Goal: Information Seeking & Learning: Learn about a topic

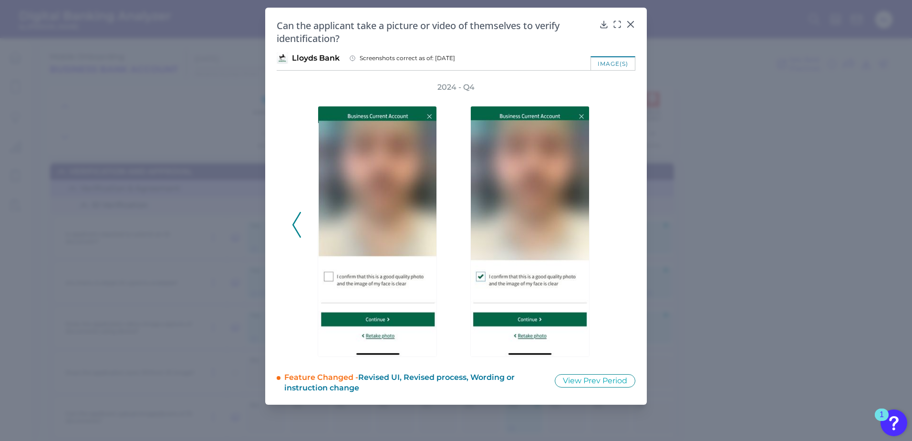
scroll to position [308, 0]
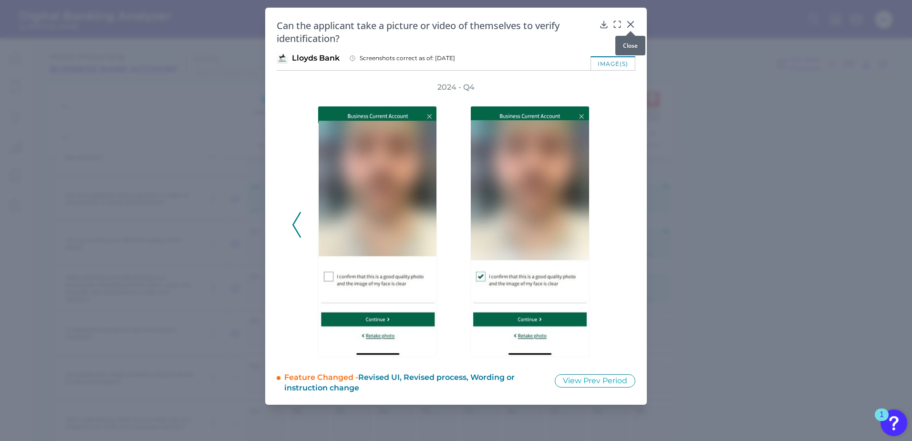
click at [630, 21] on icon at bounding box center [631, 25] width 10 height 10
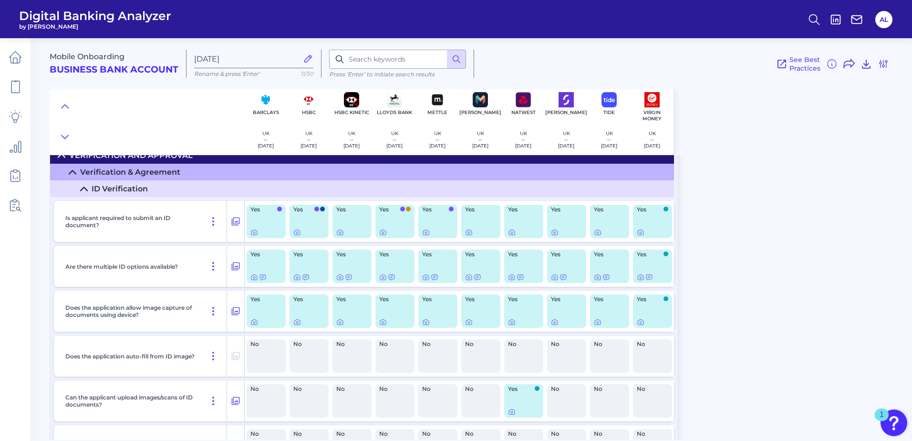
scroll to position [0, 0]
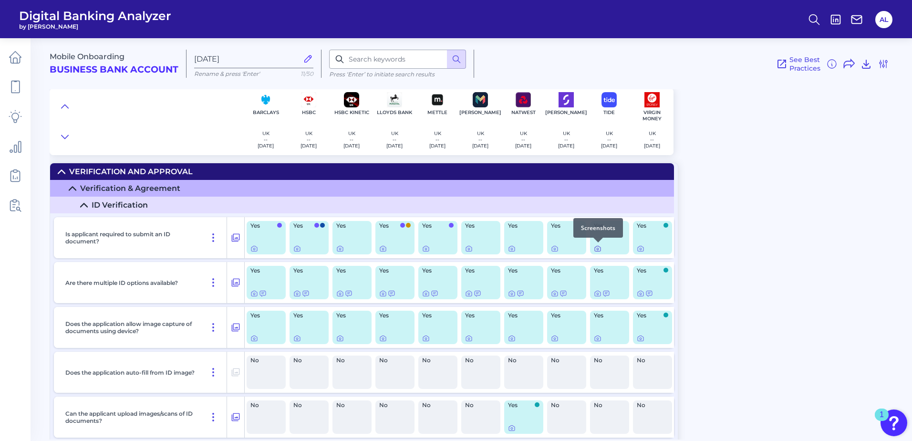
click at [598, 249] on icon at bounding box center [598, 249] width 2 height 2
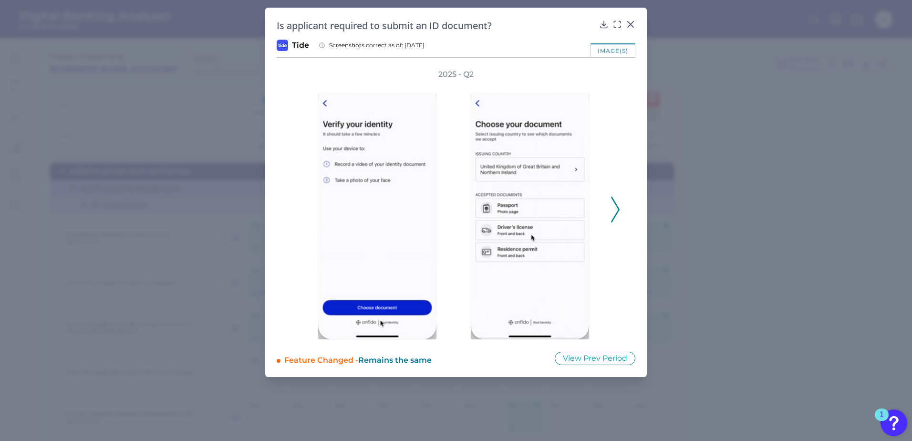
click at [618, 208] on polyline at bounding box center [614, 209] width 7 height 24
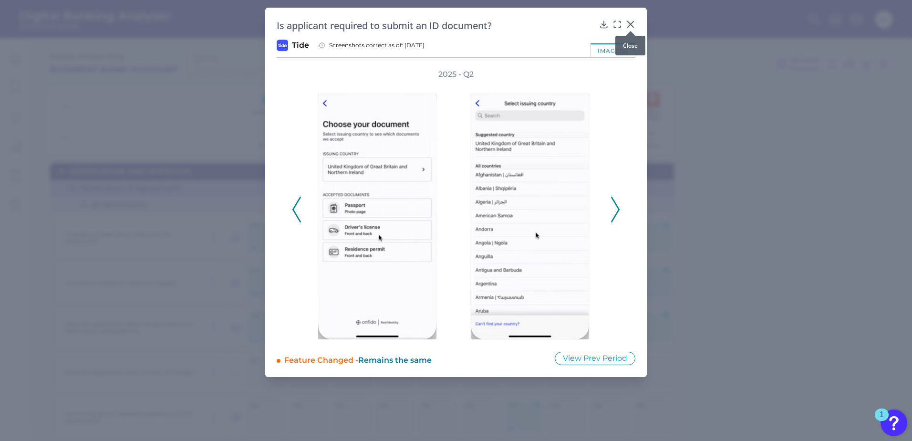
click at [634, 24] on icon at bounding box center [631, 25] width 10 height 10
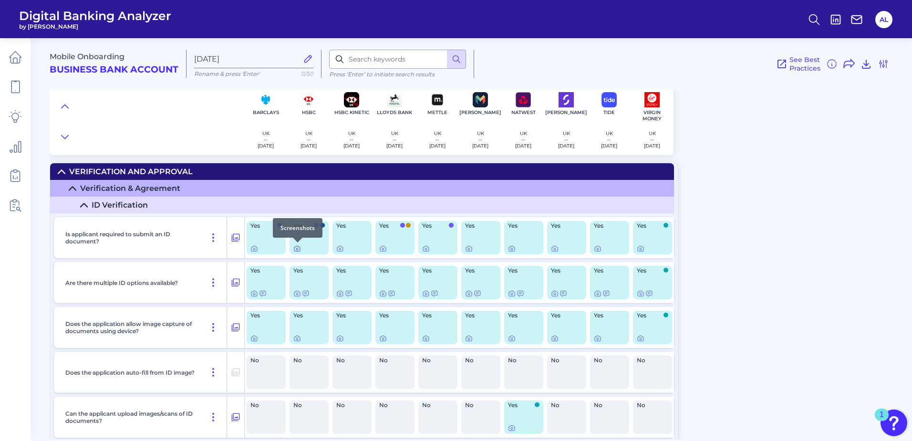
click at [298, 247] on icon at bounding box center [297, 249] width 8 height 8
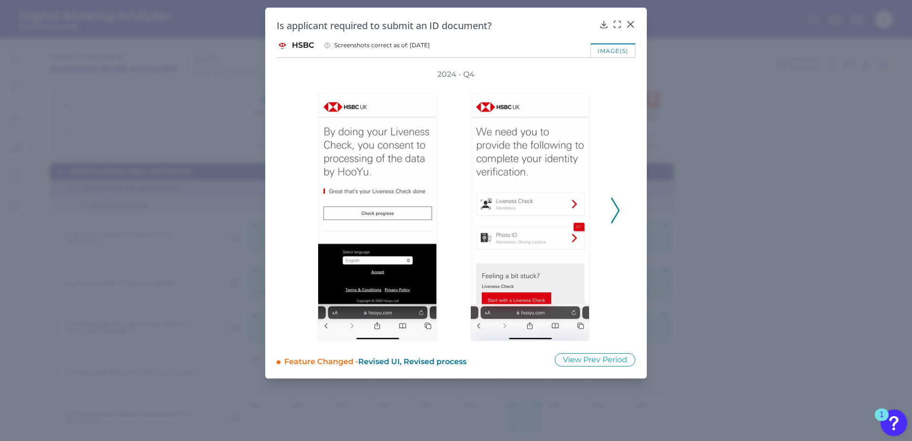
click at [617, 206] on polyline at bounding box center [614, 210] width 7 height 24
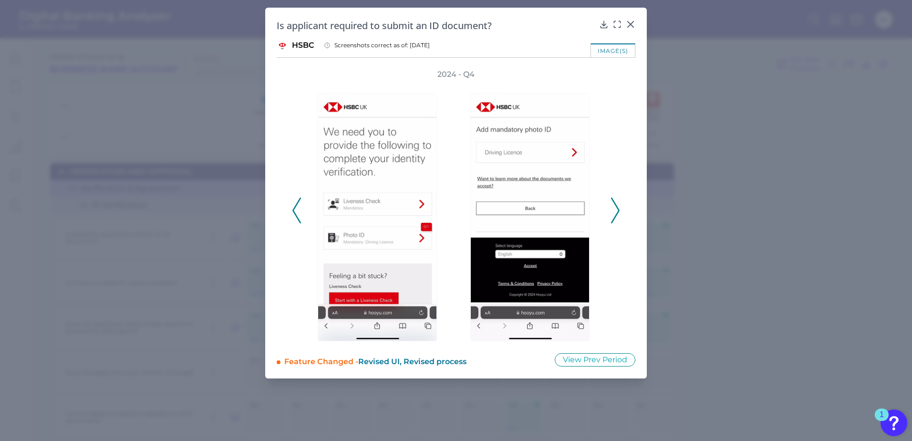
click at [617, 206] on polyline at bounding box center [614, 210] width 7 height 24
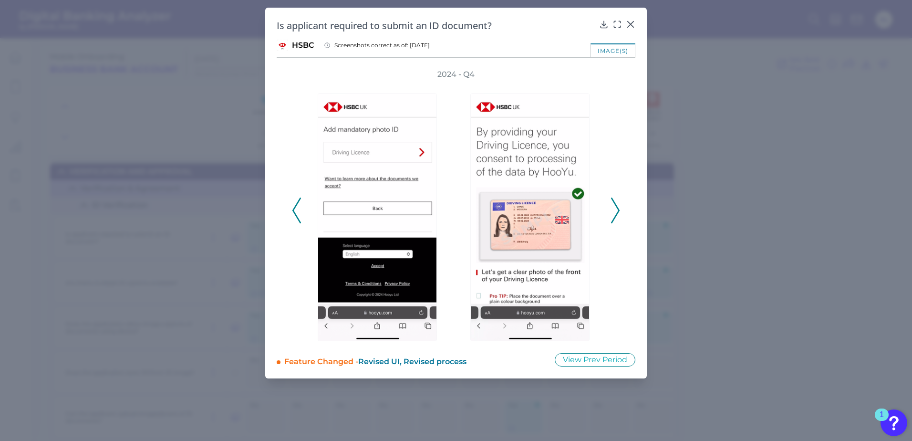
drag, startPoint x: 617, startPoint y: 206, endPoint x: 611, endPoint y: 209, distance: 6.0
click at [611, 209] on icon at bounding box center [615, 210] width 9 height 26
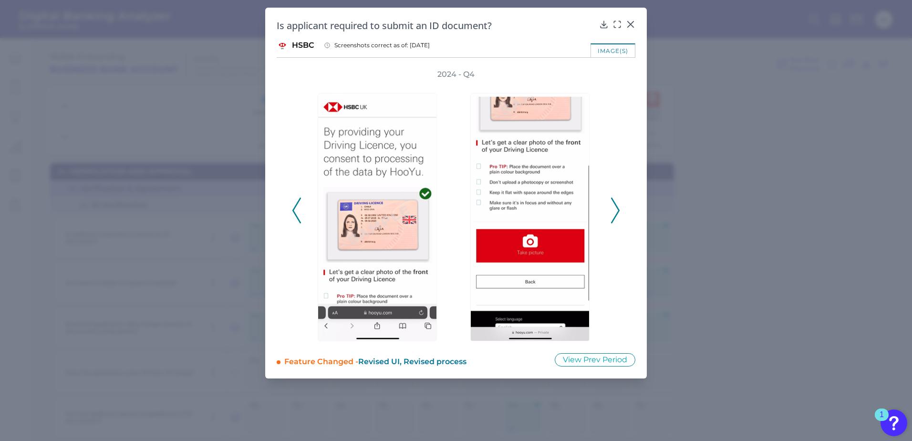
click at [611, 209] on icon at bounding box center [615, 210] width 9 height 26
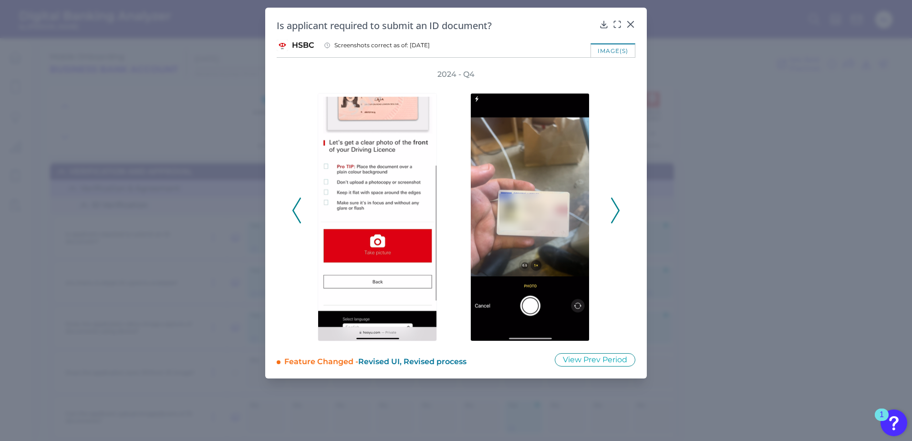
click at [611, 209] on icon at bounding box center [615, 210] width 9 height 26
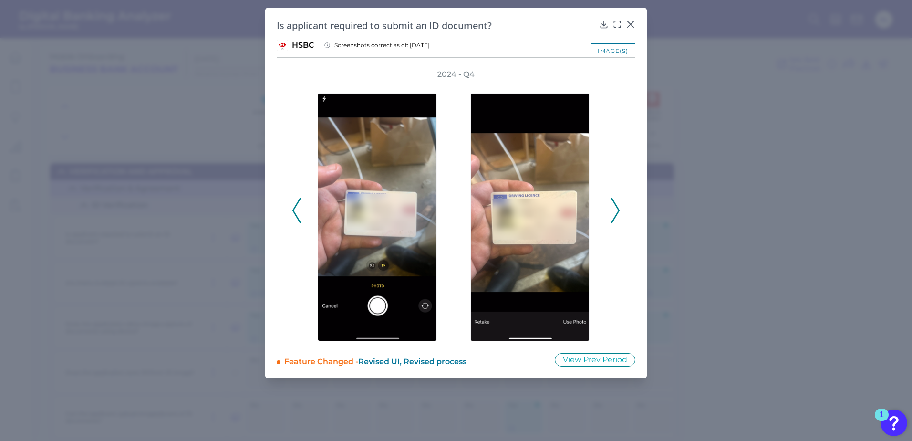
click at [611, 209] on icon at bounding box center [615, 210] width 9 height 26
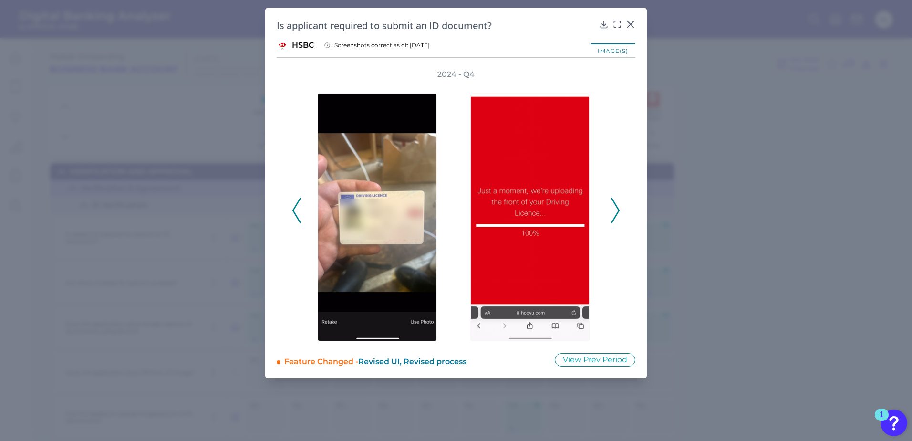
click at [611, 209] on icon at bounding box center [615, 210] width 9 height 26
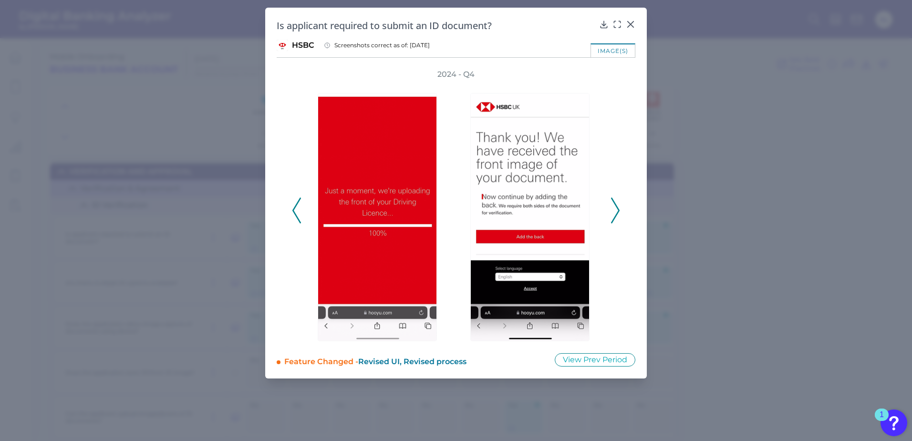
click at [611, 209] on icon at bounding box center [615, 210] width 9 height 26
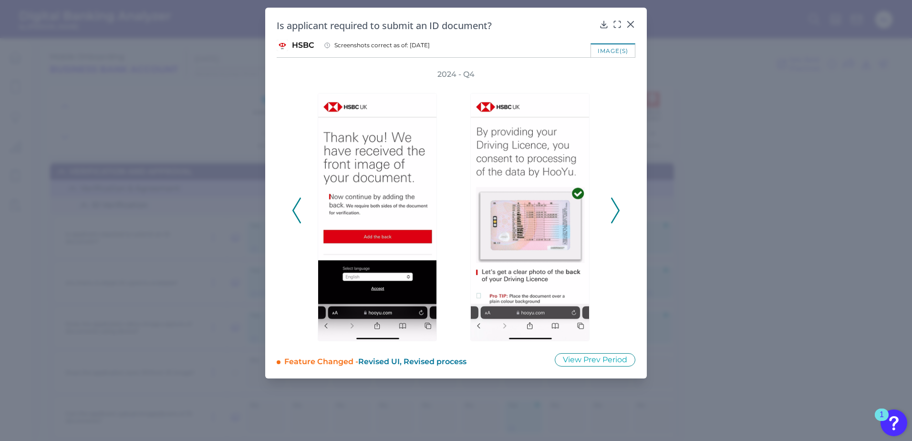
click at [611, 209] on icon at bounding box center [615, 210] width 9 height 26
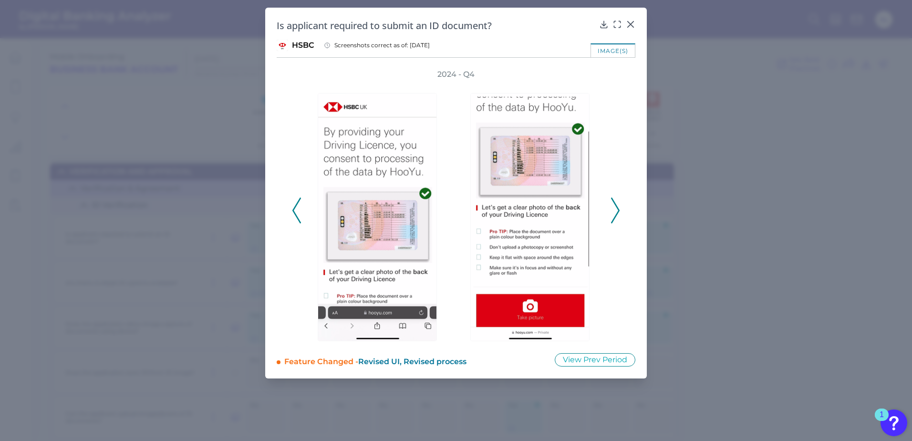
click at [611, 209] on icon at bounding box center [615, 210] width 9 height 26
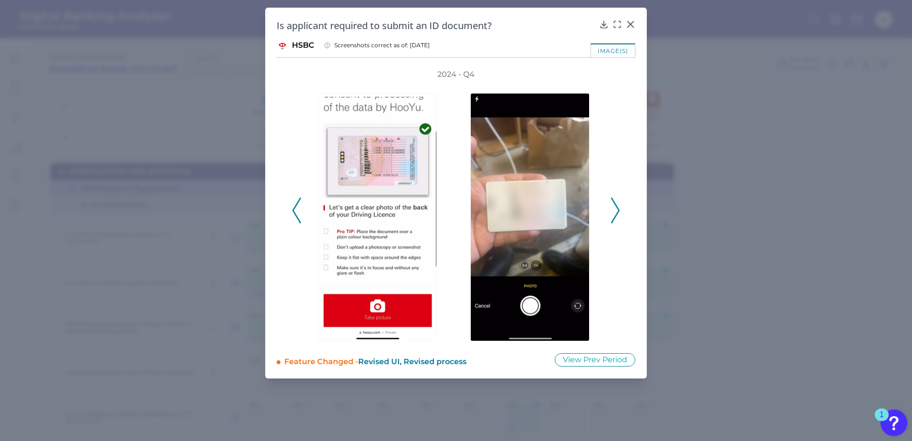
click at [611, 209] on icon at bounding box center [615, 210] width 9 height 26
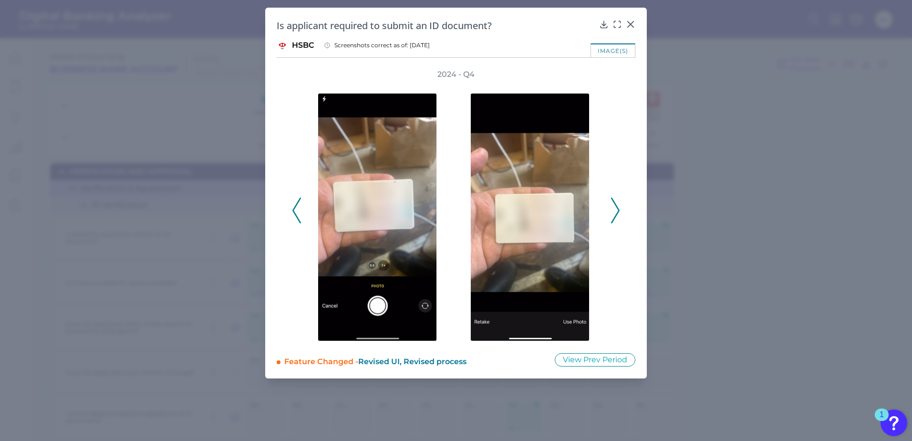
click at [611, 209] on icon at bounding box center [615, 210] width 9 height 26
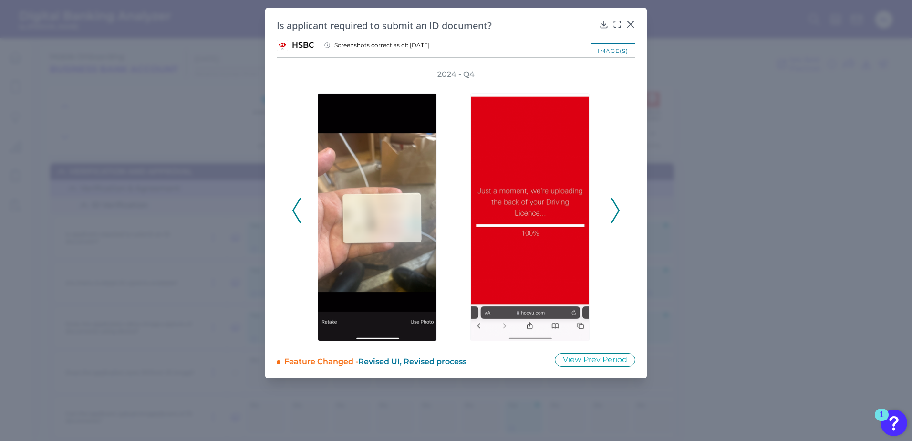
click at [611, 209] on icon at bounding box center [615, 210] width 9 height 26
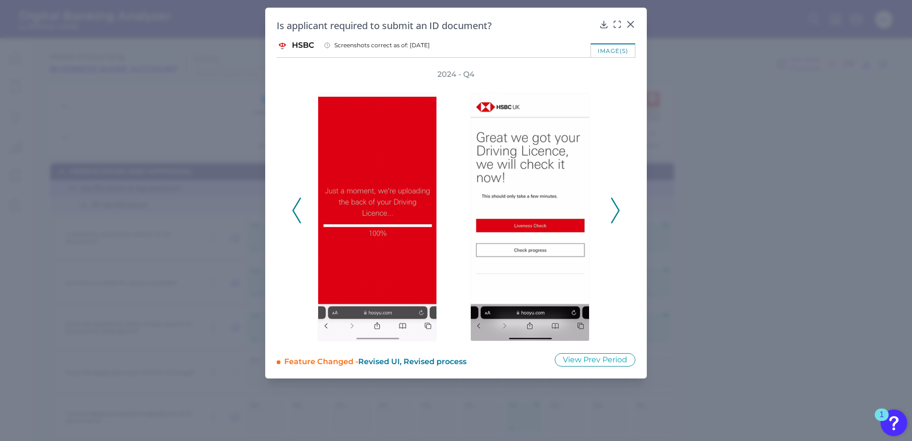
click at [611, 209] on icon at bounding box center [615, 210] width 9 height 26
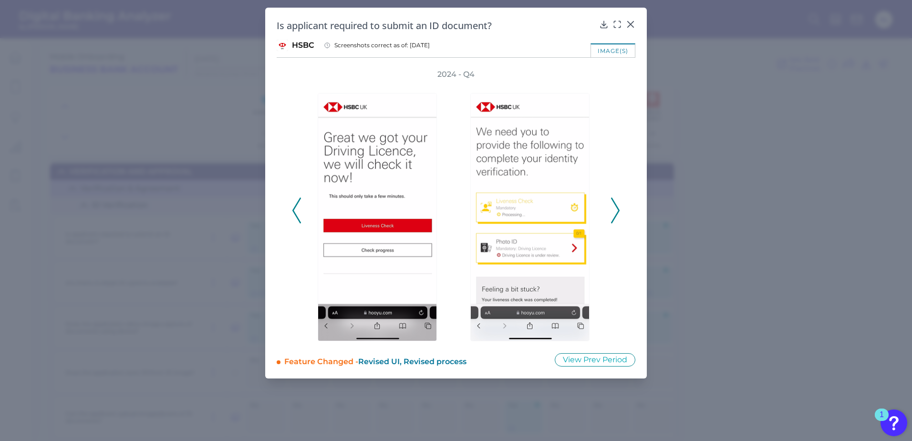
click at [611, 209] on icon at bounding box center [615, 210] width 9 height 26
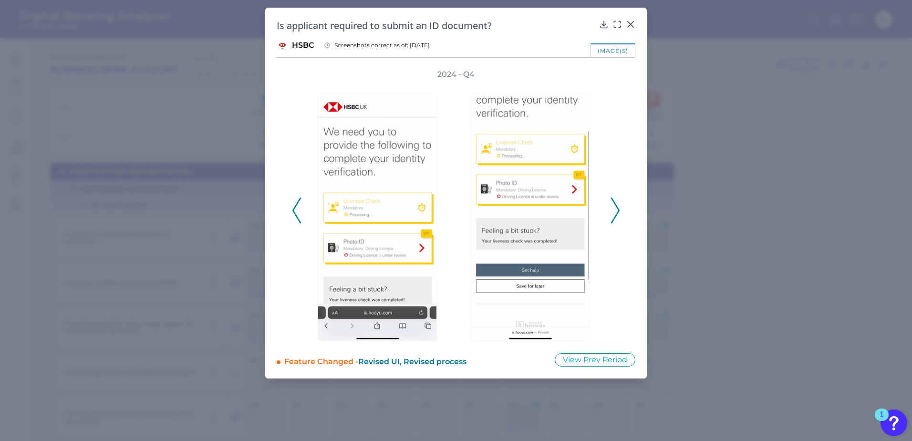
click at [611, 209] on icon at bounding box center [615, 210] width 9 height 26
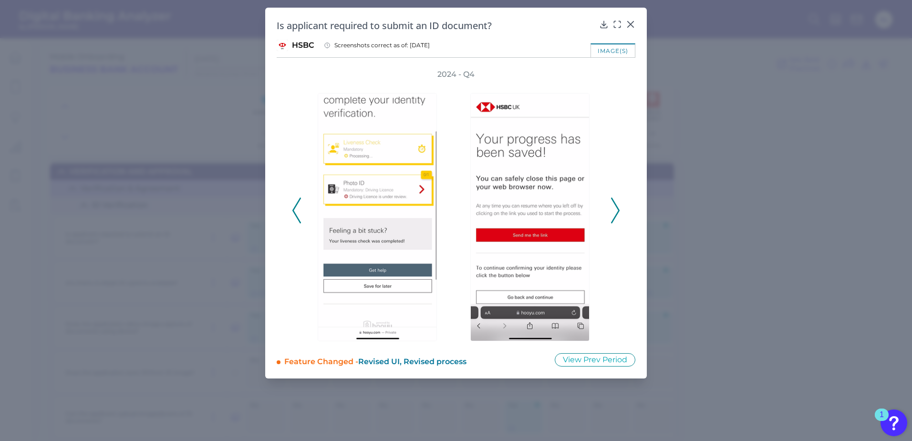
click at [611, 209] on icon at bounding box center [615, 210] width 9 height 26
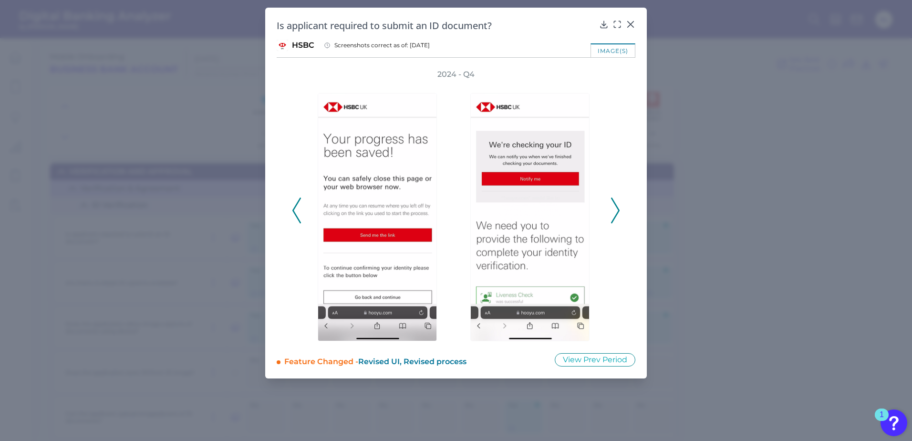
click at [611, 209] on icon at bounding box center [615, 210] width 9 height 26
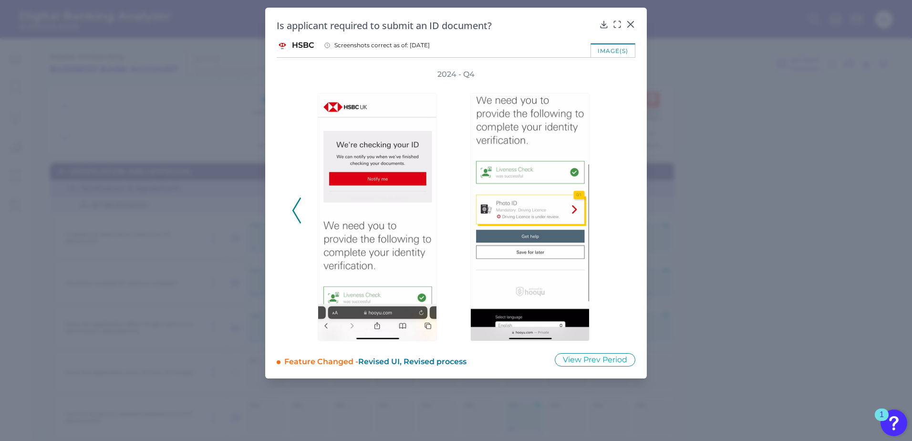
click at [611, 209] on div "2024 - Q4" at bounding box center [456, 205] width 328 height 272
click at [630, 26] on div at bounding box center [631, 31] width 10 height 10
click at [631, 23] on icon at bounding box center [631, 24] width 6 height 6
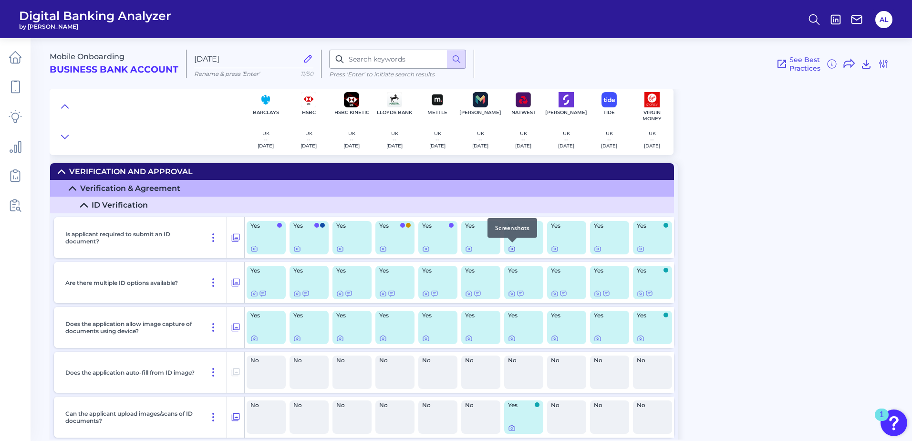
click at [510, 250] on icon at bounding box center [512, 249] width 8 height 8
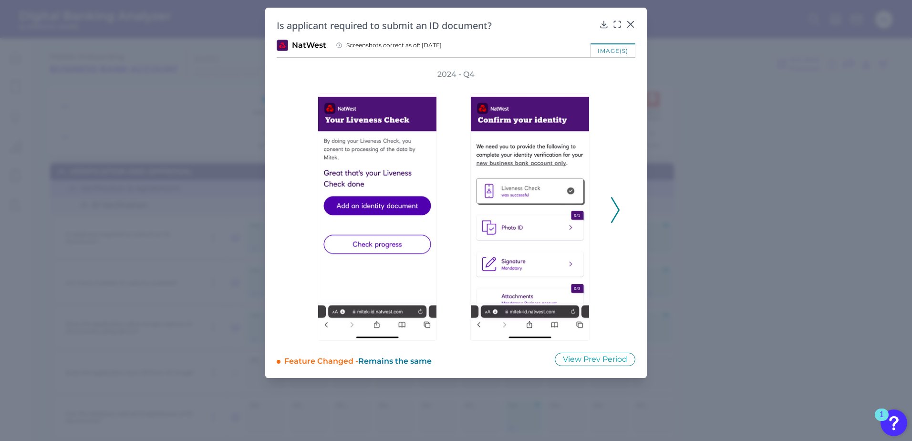
click at [616, 209] on icon at bounding box center [615, 210] width 9 height 26
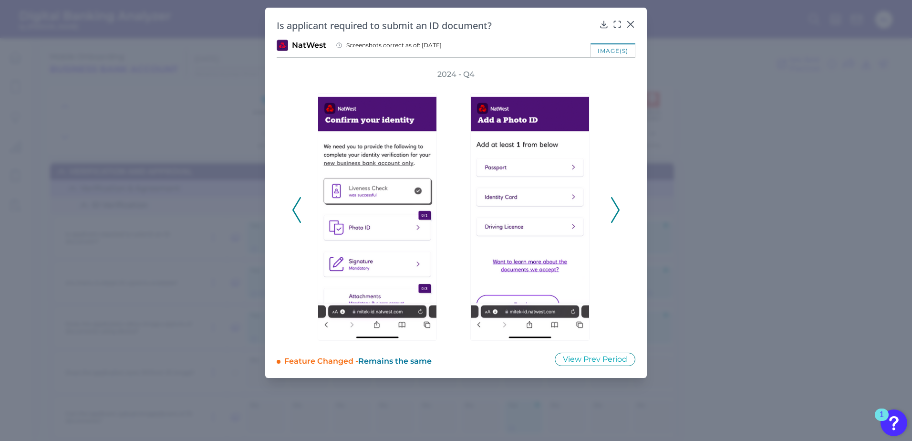
click at [616, 209] on icon at bounding box center [615, 210] width 9 height 26
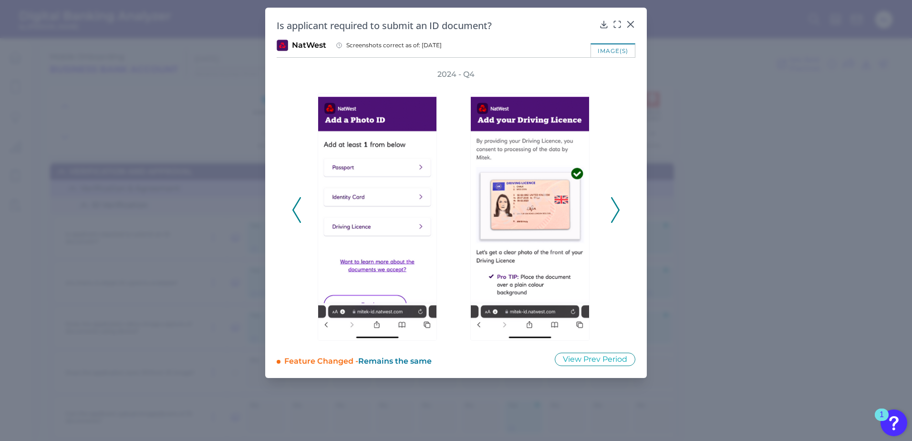
click at [616, 209] on icon at bounding box center [615, 210] width 9 height 26
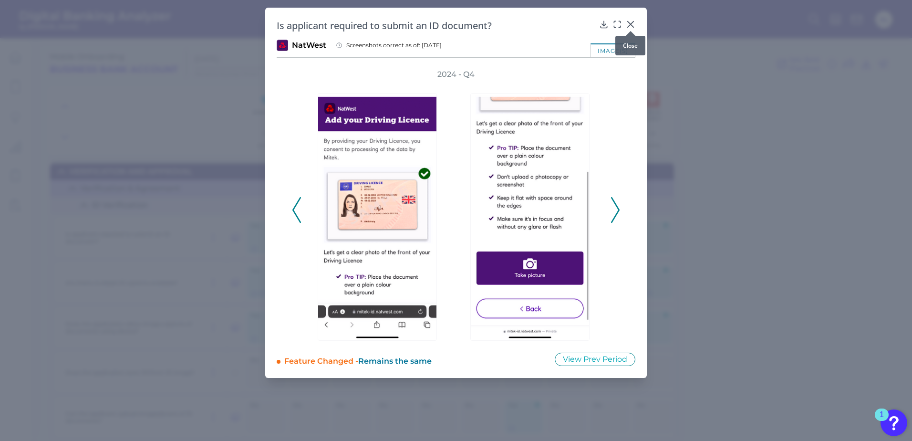
click at [628, 26] on icon at bounding box center [631, 24] width 6 height 6
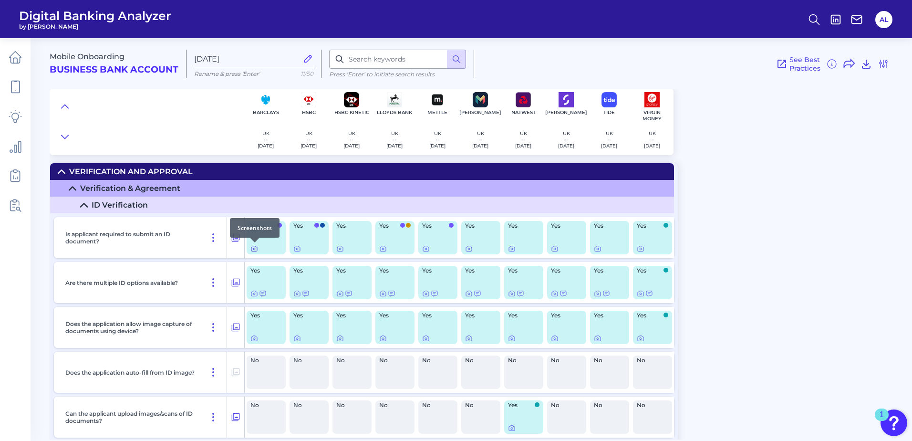
click at [256, 249] on icon at bounding box center [254, 249] width 8 height 8
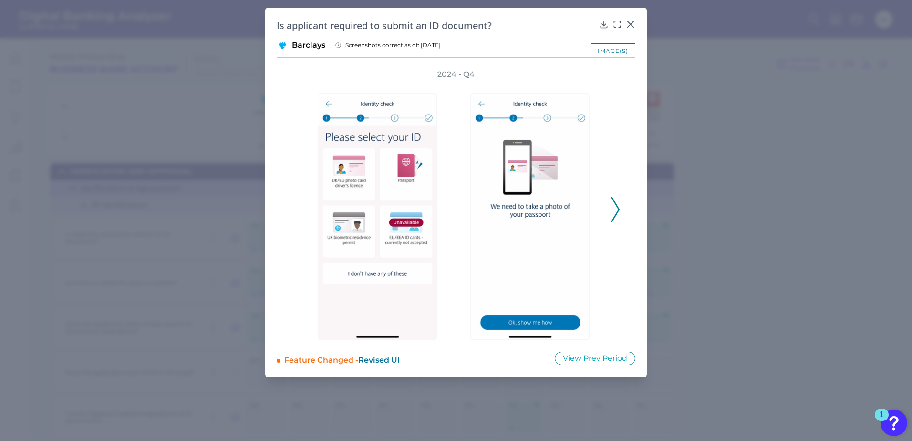
click at [610, 196] on div "2024 - Q4" at bounding box center [456, 204] width 328 height 270
click at [614, 202] on polyline at bounding box center [614, 209] width 7 height 24
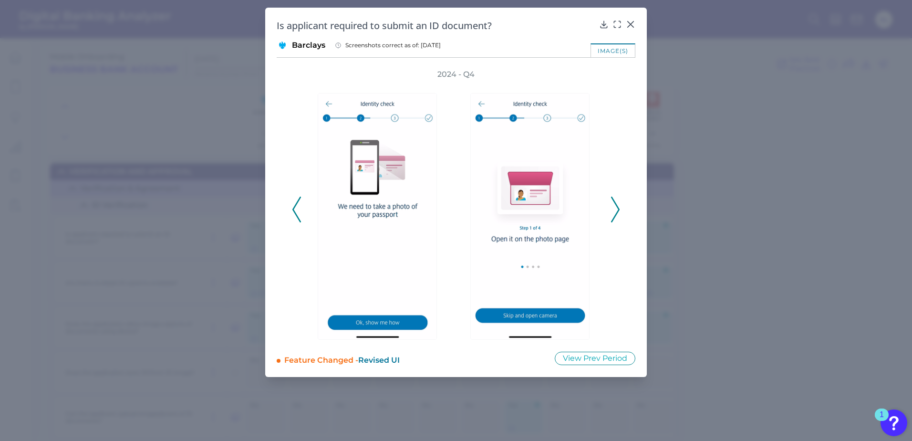
click at [614, 202] on polyline at bounding box center [614, 209] width 7 height 24
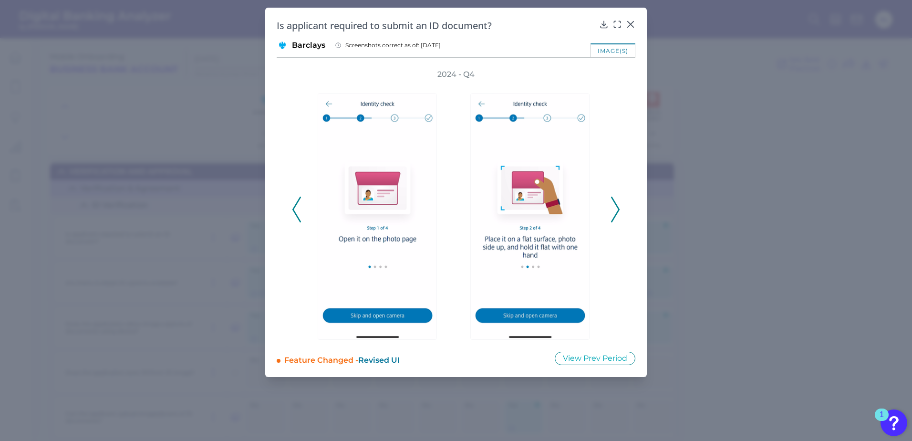
click at [614, 202] on polyline at bounding box center [614, 209] width 7 height 24
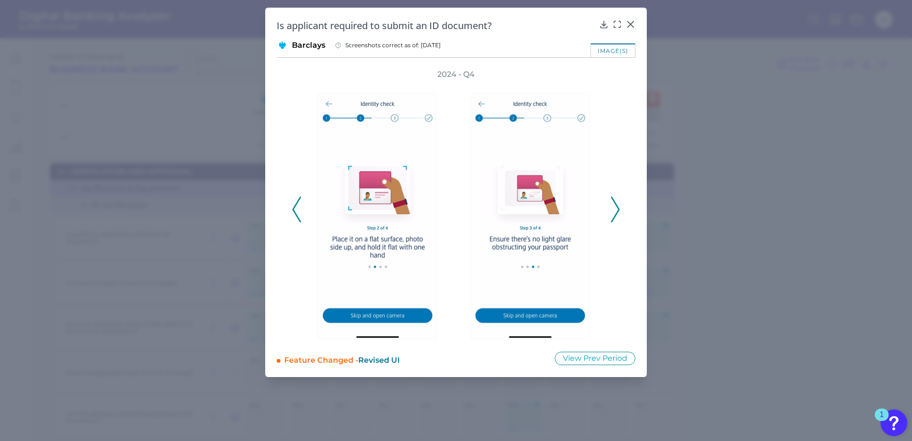
click at [614, 202] on polyline at bounding box center [614, 209] width 7 height 24
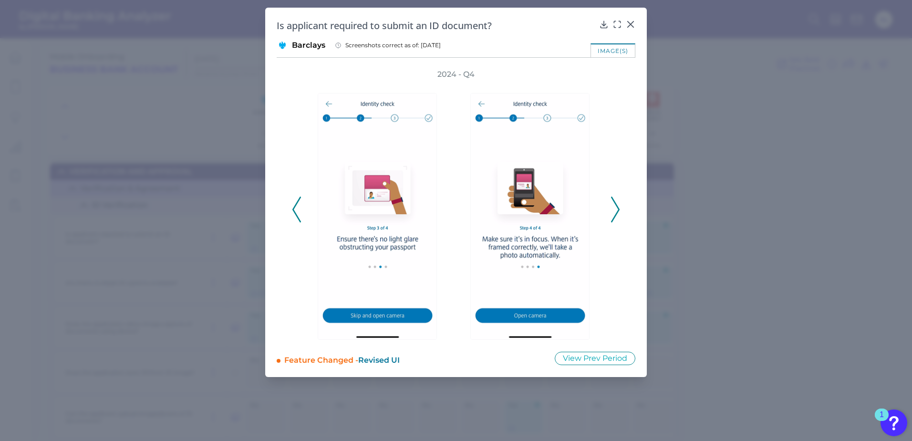
click at [614, 202] on polyline at bounding box center [614, 209] width 7 height 24
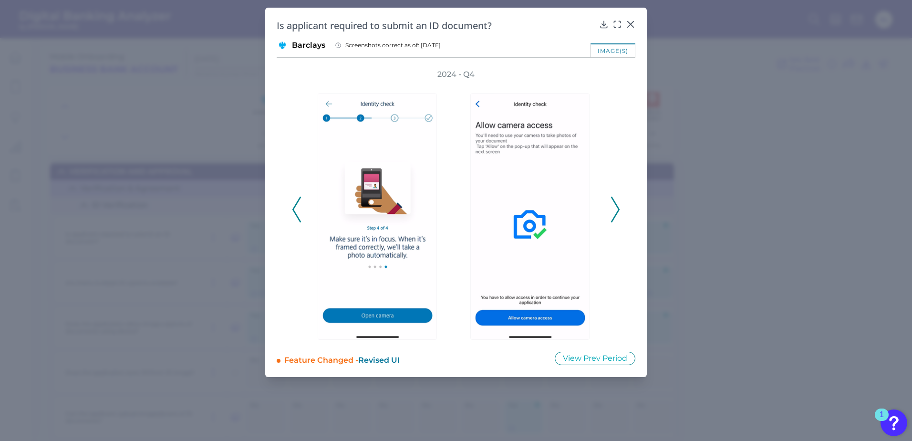
click at [614, 202] on polyline at bounding box center [614, 209] width 7 height 24
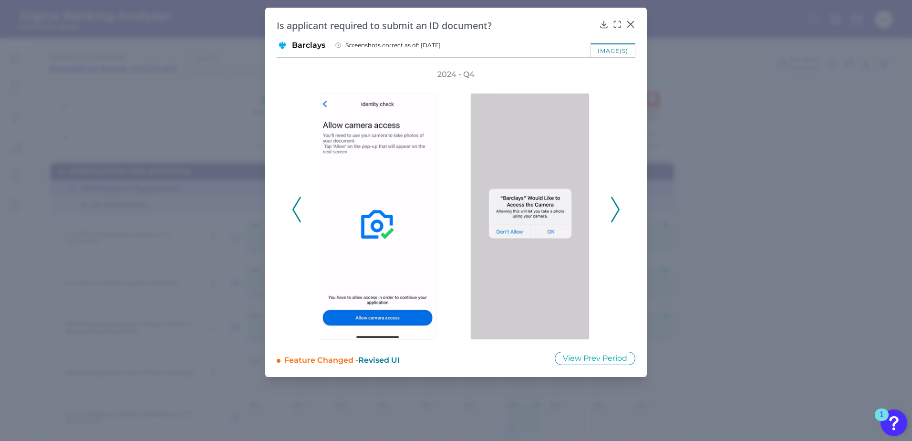
click at [614, 202] on polyline at bounding box center [614, 209] width 7 height 24
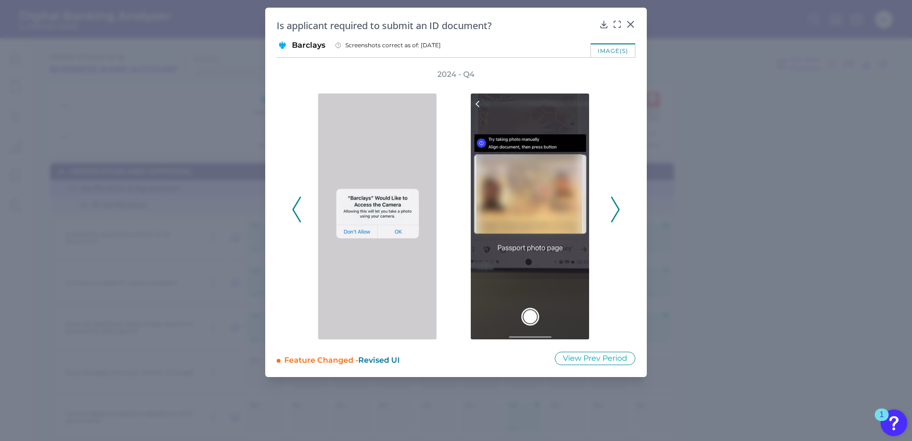
click at [614, 202] on polyline at bounding box center [614, 209] width 7 height 24
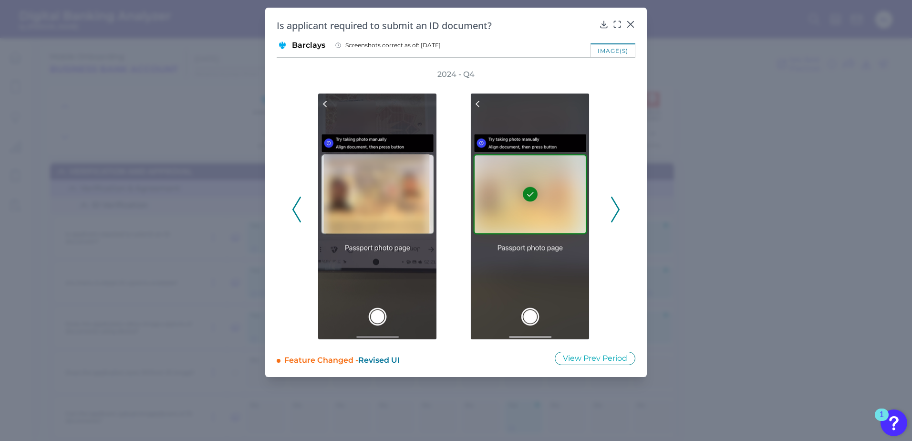
click at [614, 202] on polyline at bounding box center [614, 209] width 7 height 24
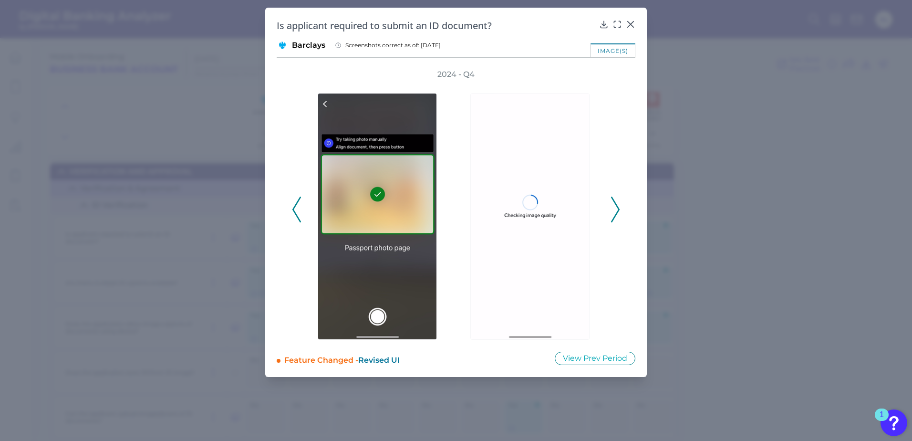
click at [614, 202] on polyline at bounding box center [614, 209] width 7 height 24
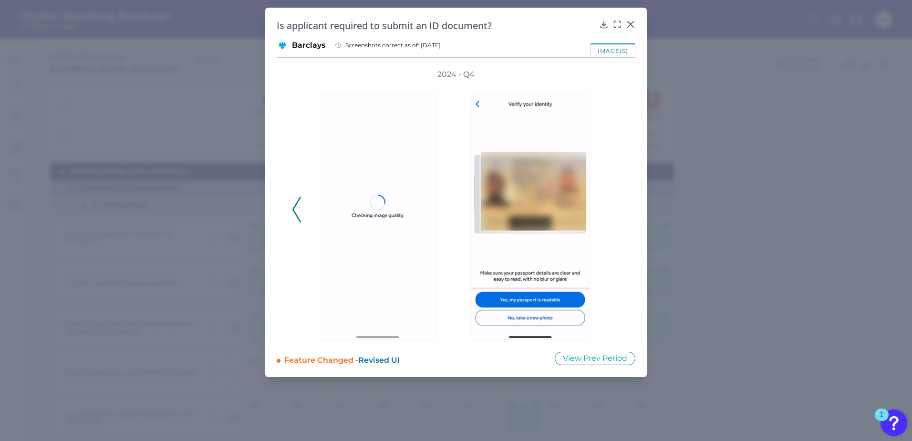
click at [614, 202] on div "2024 - Q4" at bounding box center [456, 204] width 328 height 270
click at [627, 26] on div at bounding box center [631, 31] width 10 height 10
click at [631, 25] on icon at bounding box center [631, 24] width 6 height 6
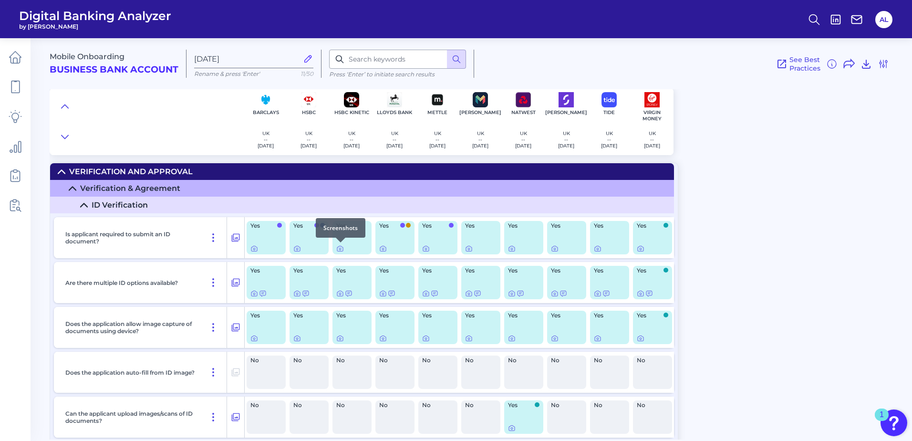
click at [340, 247] on div at bounding box center [341, 242] width 10 height 10
click at [338, 250] on icon at bounding box center [340, 249] width 8 height 8
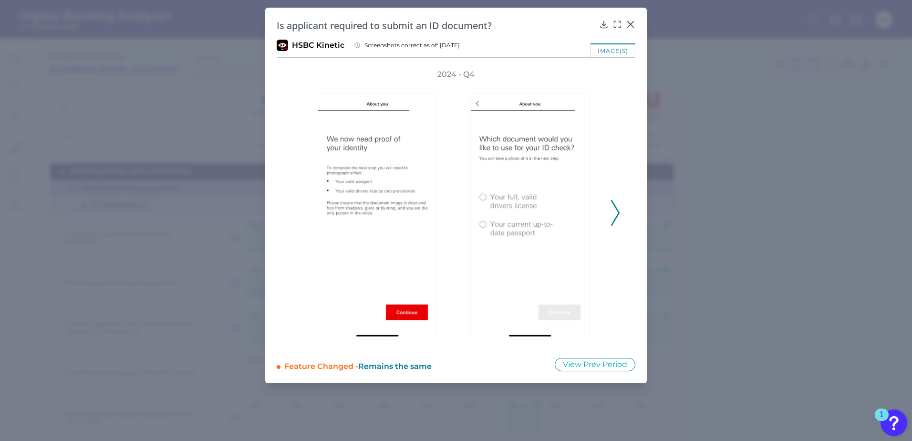
click at [617, 212] on icon at bounding box center [615, 213] width 9 height 26
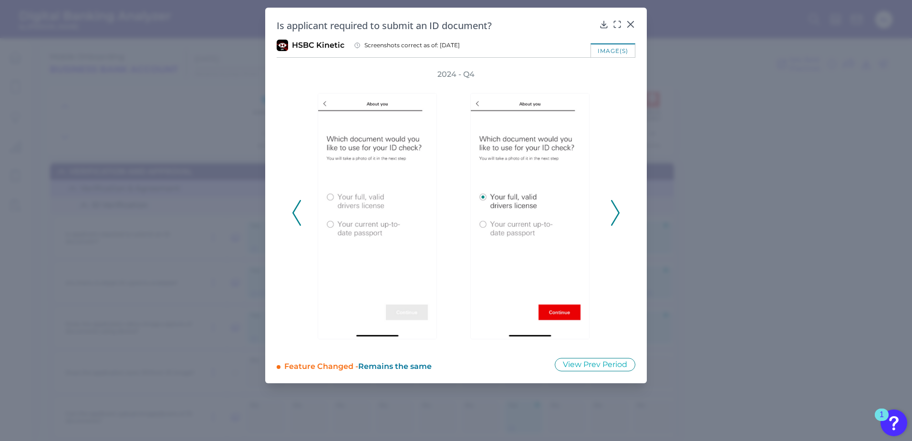
click at [617, 212] on icon at bounding box center [615, 213] width 9 height 26
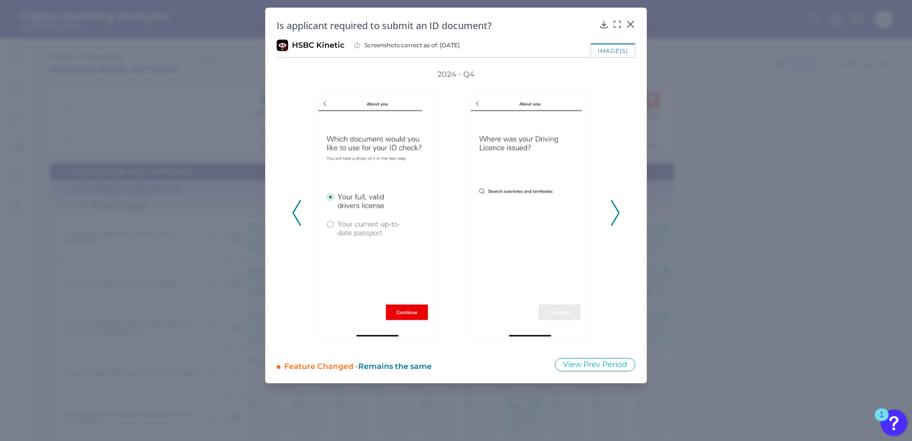
click at [617, 212] on icon at bounding box center [615, 213] width 9 height 26
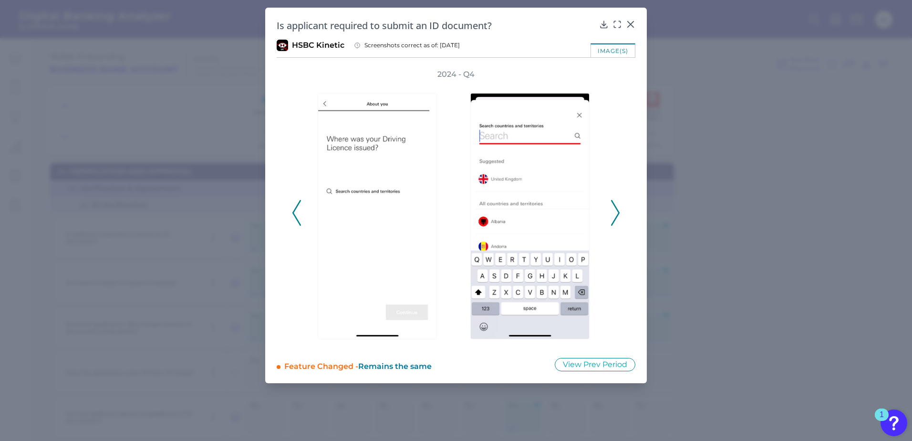
click at [617, 212] on icon at bounding box center [615, 213] width 9 height 26
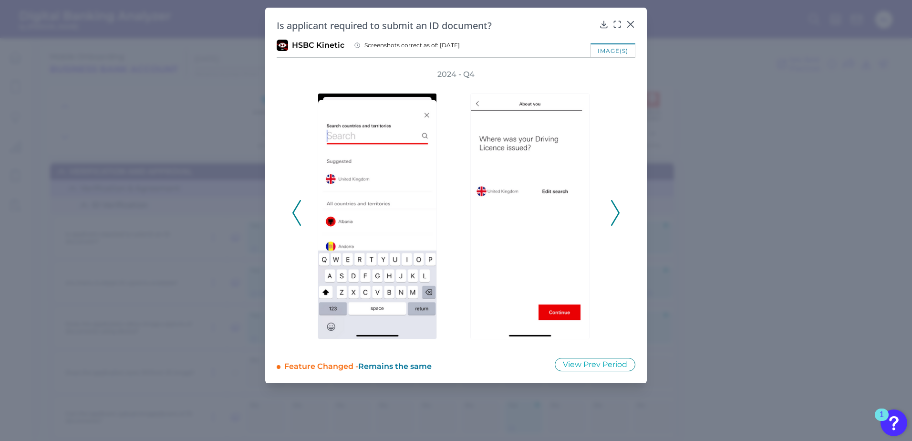
click at [617, 212] on icon at bounding box center [615, 213] width 9 height 26
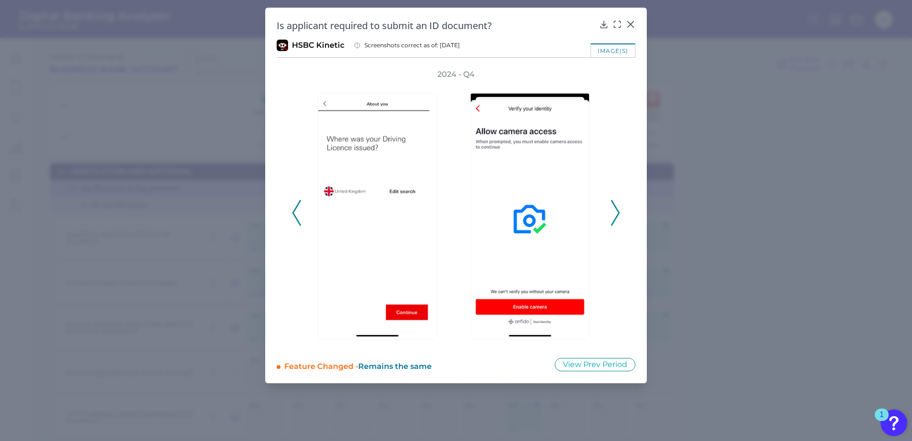
click at [617, 212] on icon at bounding box center [615, 213] width 9 height 26
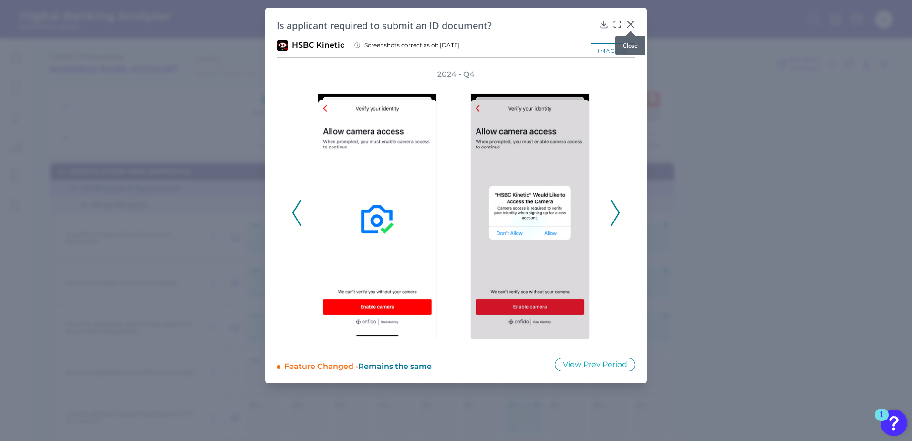
click at [630, 22] on icon at bounding box center [631, 25] width 10 height 10
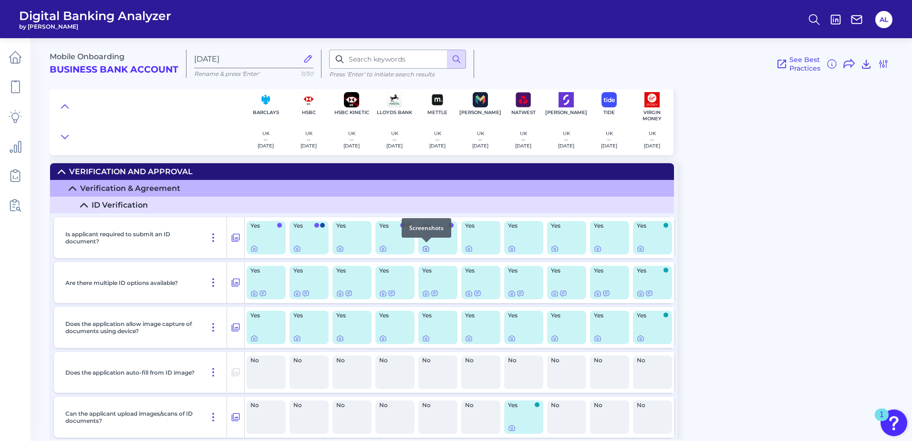
click at [426, 249] on icon at bounding box center [426, 249] width 8 height 8
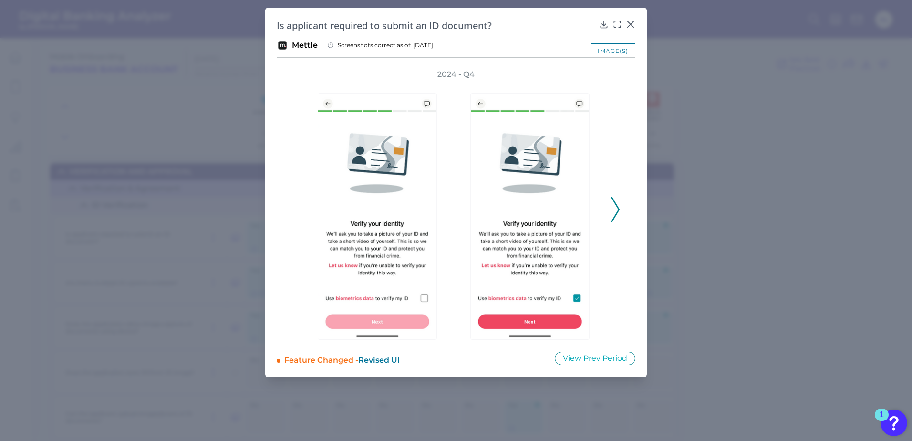
click at [615, 204] on icon at bounding box center [615, 209] width 9 height 26
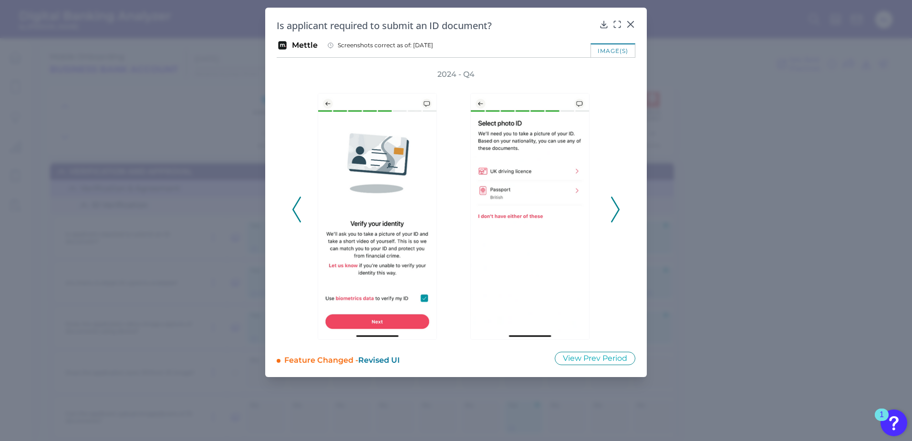
click at [615, 204] on icon at bounding box center [615, 209] width 9 height 26
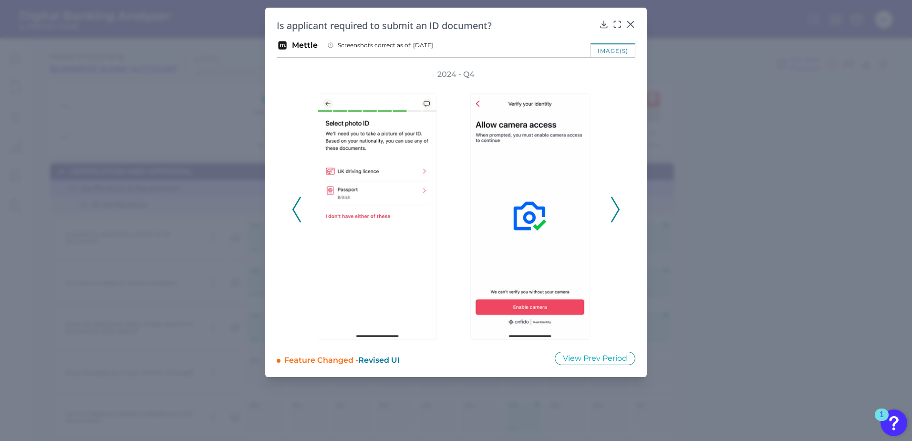
click at [614, 209] on icon at bounding box center [615, 209] width 9 height 26
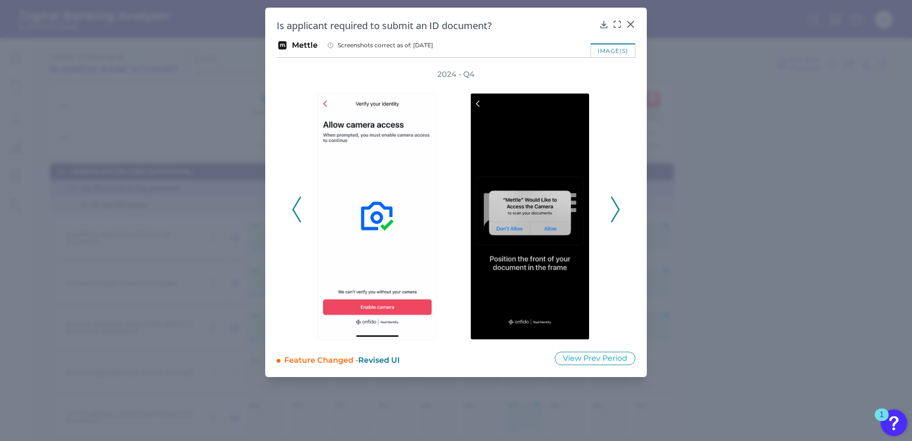
click at [613, 209] on icon at bounding box center [615, 209] width 9 height 26
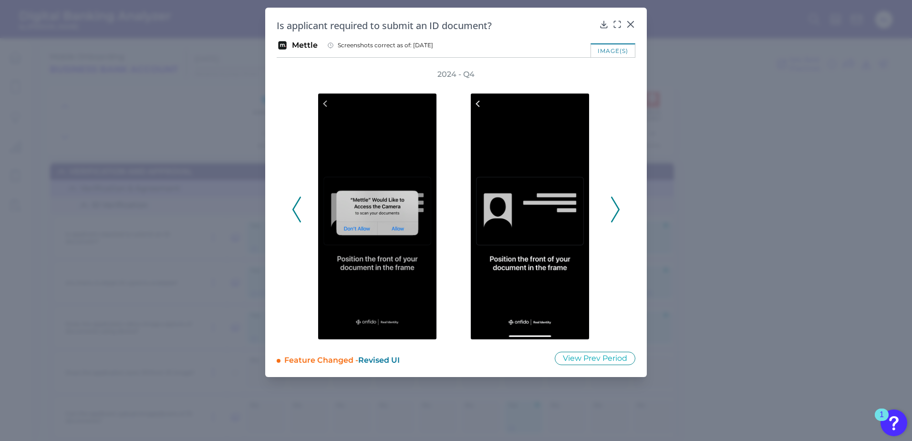
click at [613, 209] on icon at bounding box center [615, 209] width 9 height 26
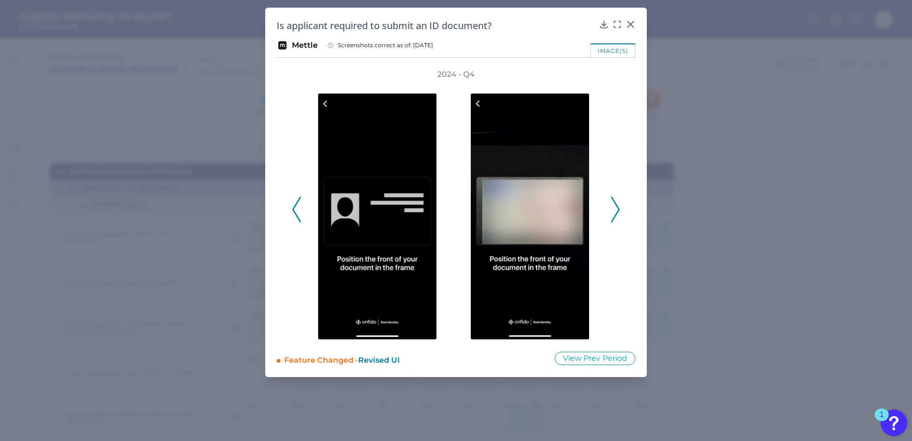
click at [613, 210] on icon at bounding box center [615, 209] width 9 height 26
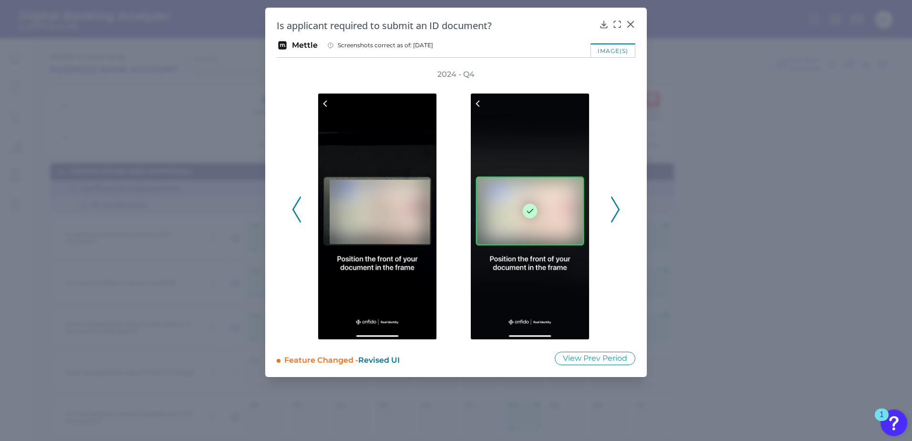
click at [613, 210] on icon at bounding box center [615, 209] width 9 height 26
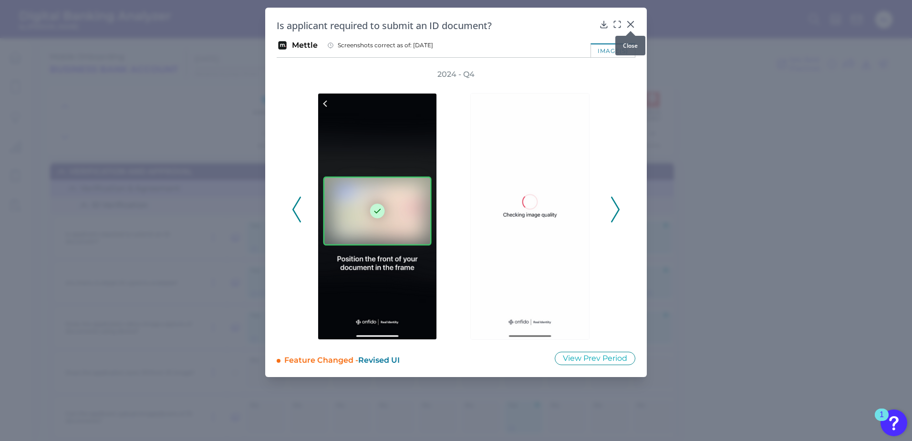
click at [629, 24] on icon at bounding box center [631, 24] width 6 height 6
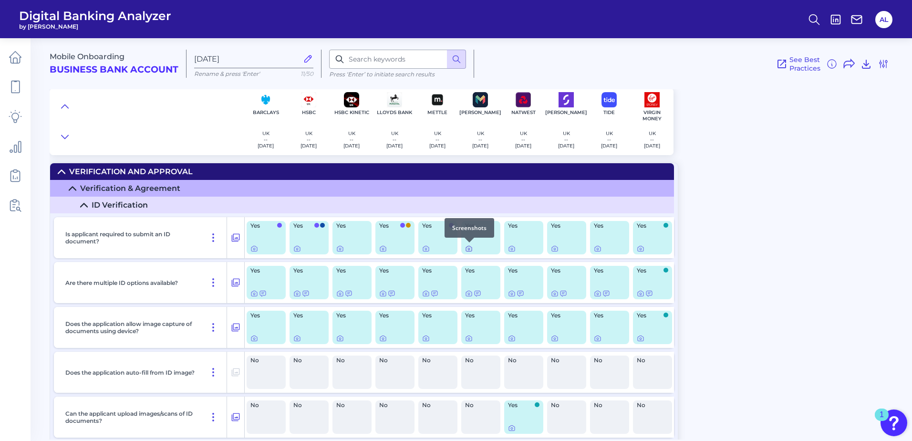
click at [468, 247] on icon at bounding box center [469, 249] width 8 height 8
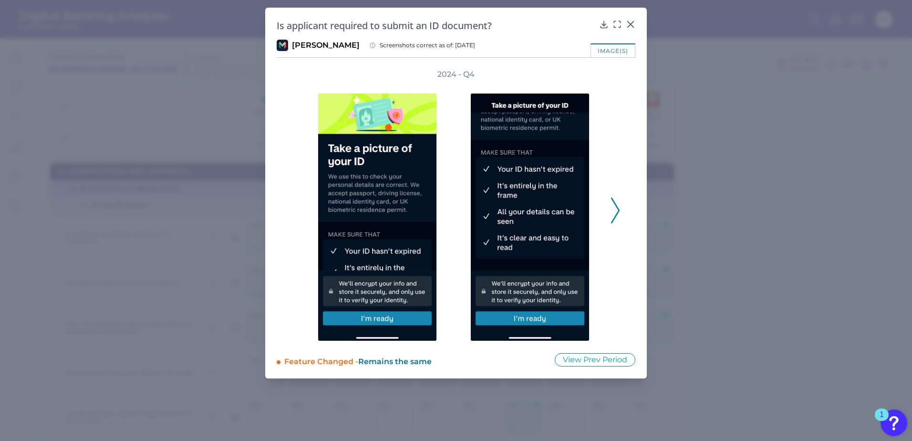
click at [618, 211] on polyline at bounding box center [614, 210] width 7 height 24
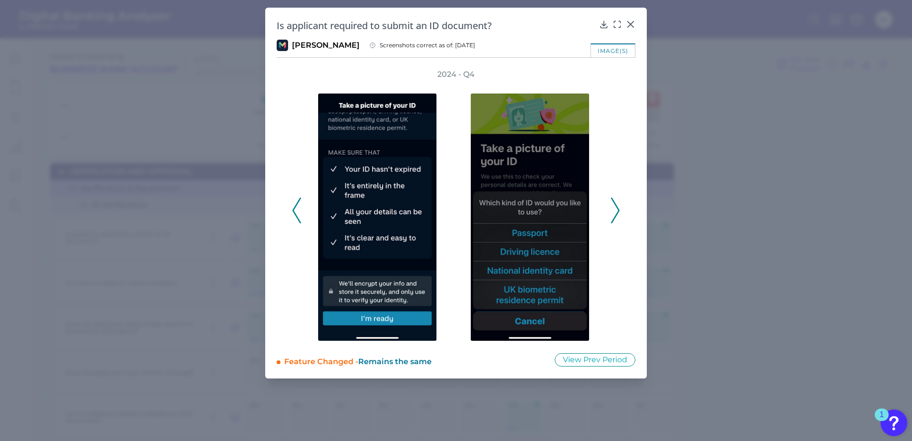
click at [618, 211] on polyline at bounding box center [614, 210] width 7 height 24
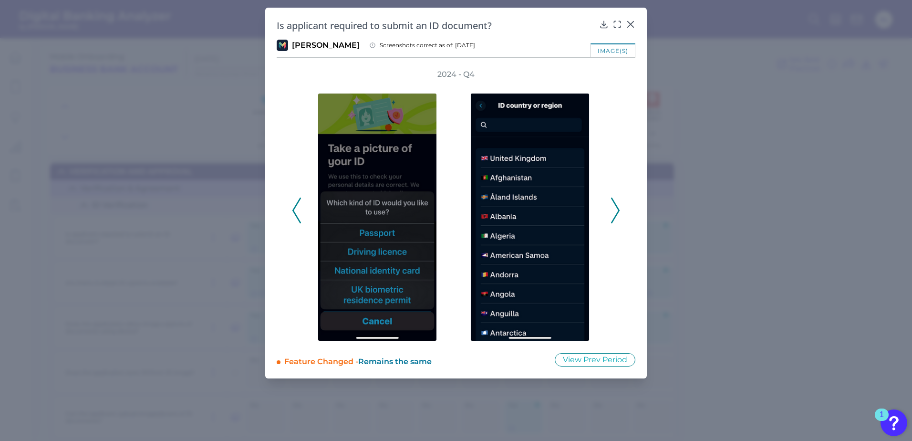
click at [618, 211] on polyline at bounding box center [614, 210] width 7 height 24
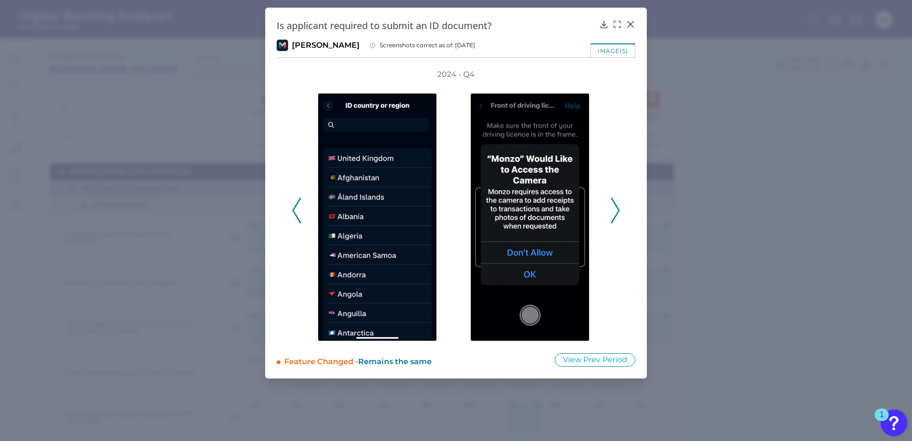
click at [618, 211] on polyline at bounding box center [614, 210] width 7 height 24
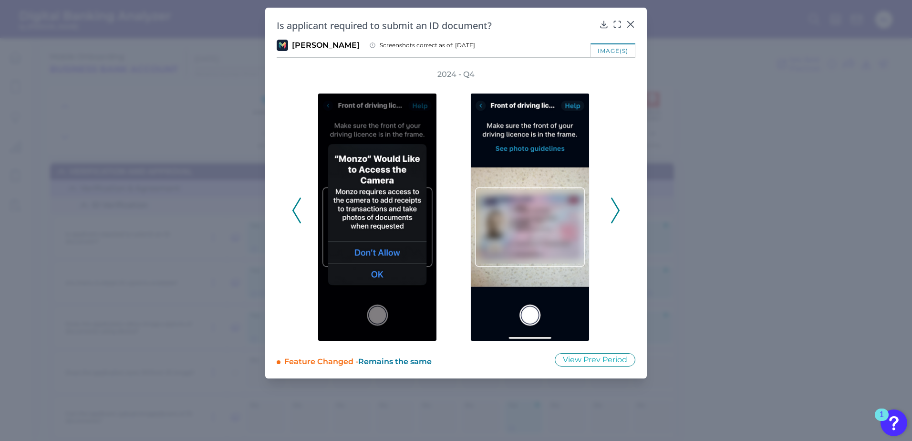
click at [618, 211] on polyline at bounding box center [614, 210] width 7 height 24
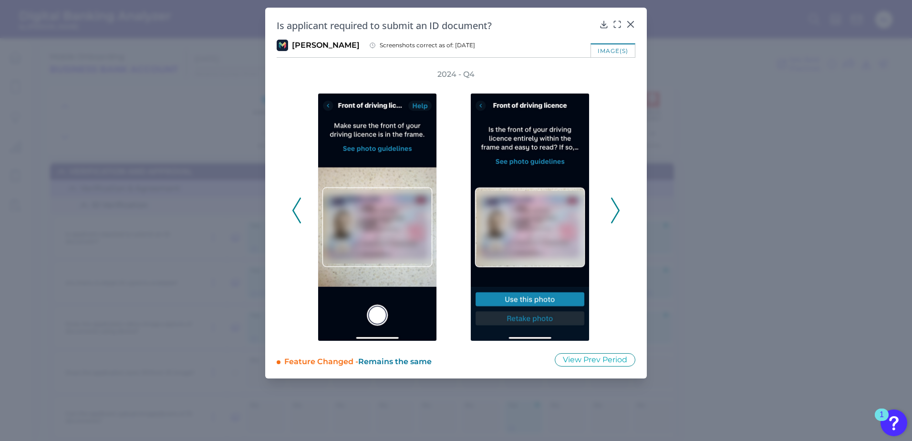
click at [618, 211] on polyline at bounding box center [614, 210] width 7 height 24
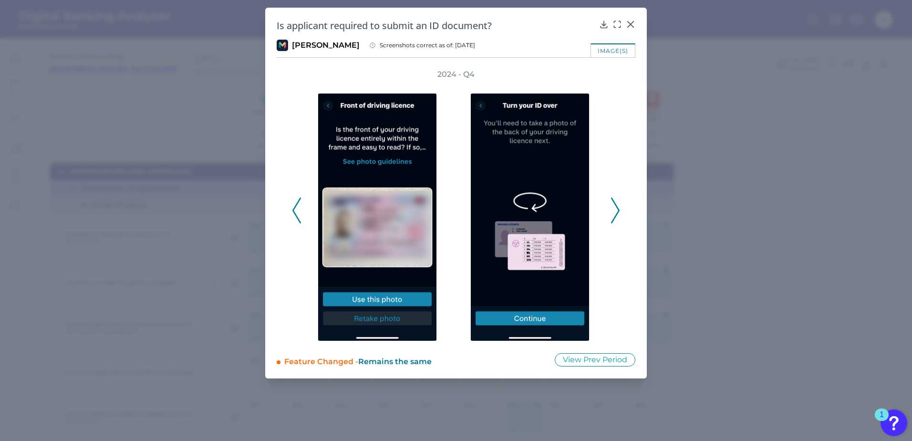
click at [618, 211] on polyline at bounding box center [614, 210] width 7 height 24
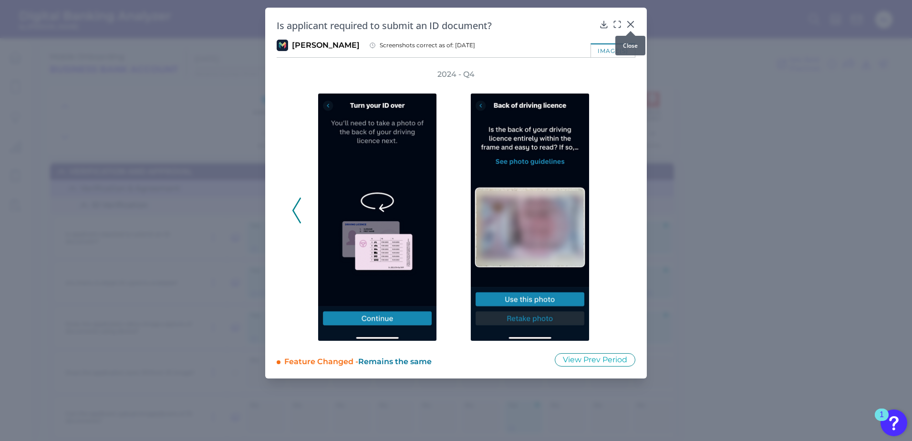
click at [631, 24] on icon at bounding box center [631, 24] width 6 height 6
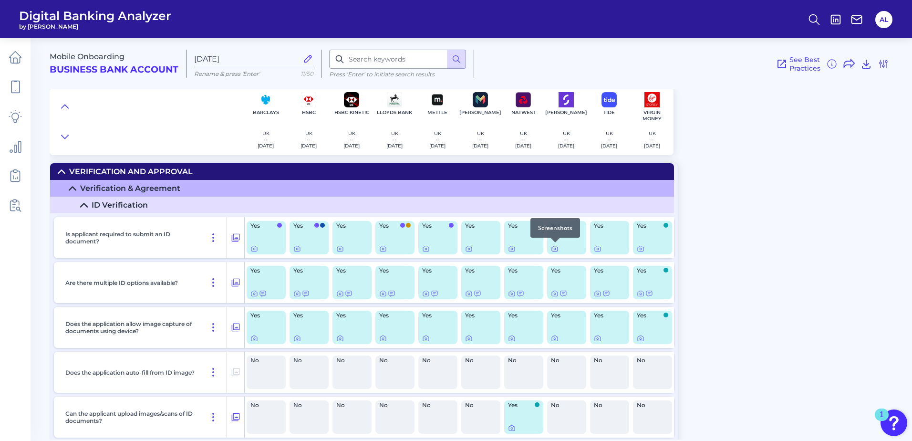
click at [557, 248] on icon at bounding box center [555, 249] width 8 height 8
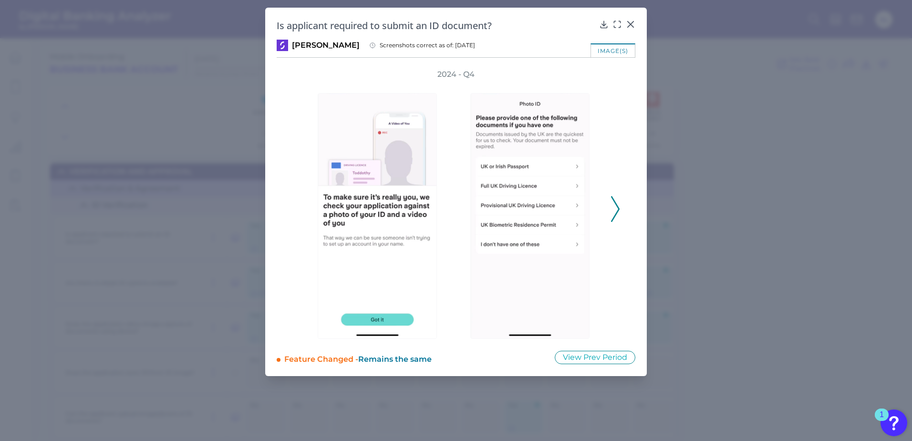
click at [614, 209] on icon at bounding box center [615, 209] width 9 height 26
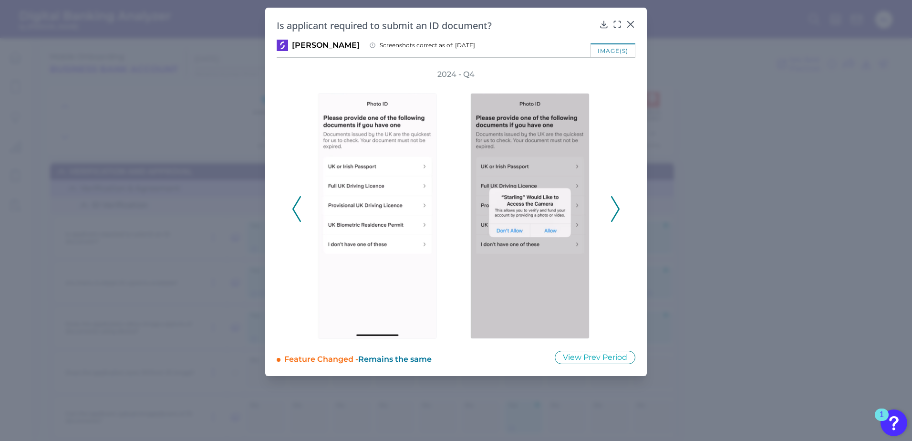
click at [614, 209] on icon at bounding box center [615, 209] width 9 height 26
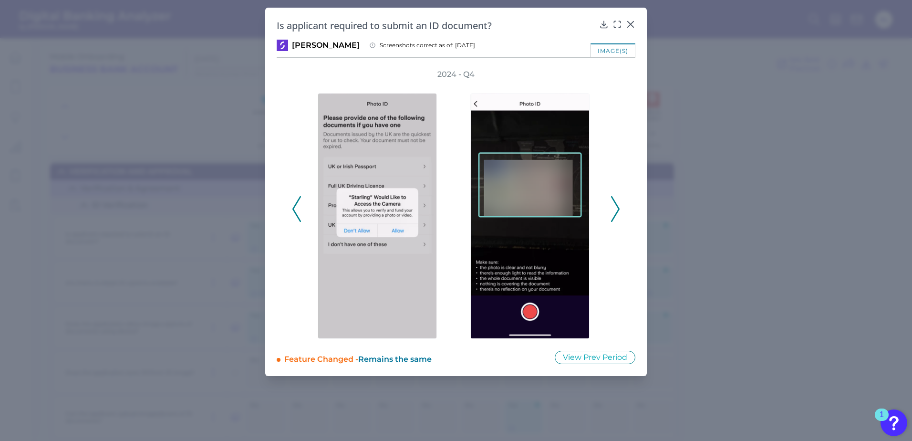
click at [614, 209] on icon at bounding box center [615, 209] width 9 height 26
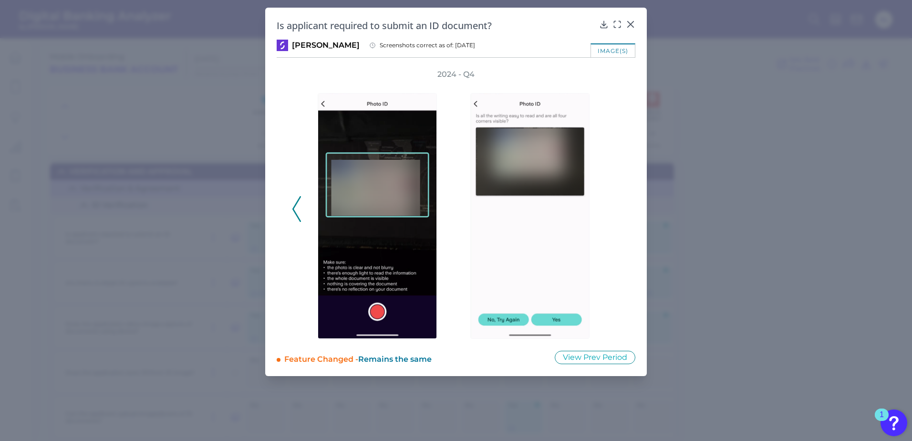
click at [614, 209] on div "2024 - Q4" at bounding box center [456, 203] width 328 height 269
click at [630, 25] on icon at bounding box center [631, 24] width 6 height 6
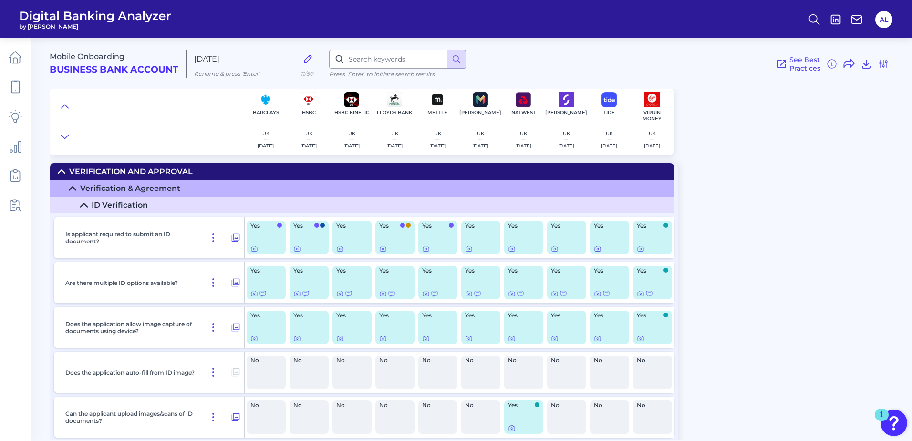
click at [598, 247] on icon at bounding box center [598, 249] width 8 height 8
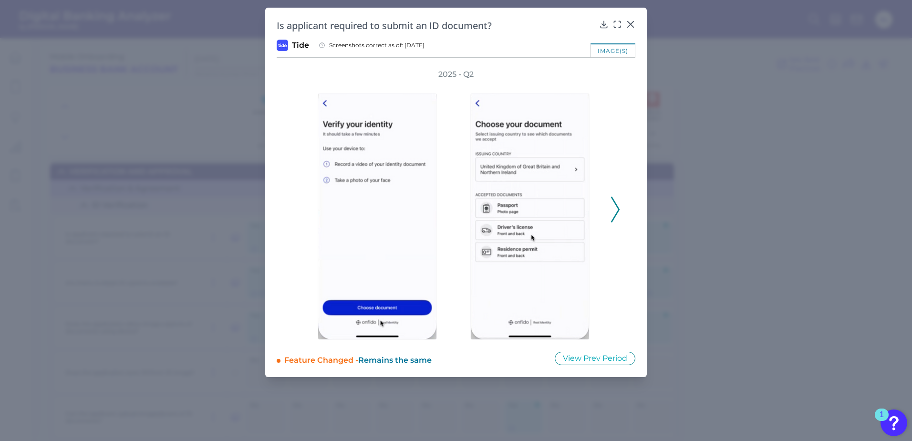
click at [615, 207] on icon at bounding box center [615, 209] width 9 height 26
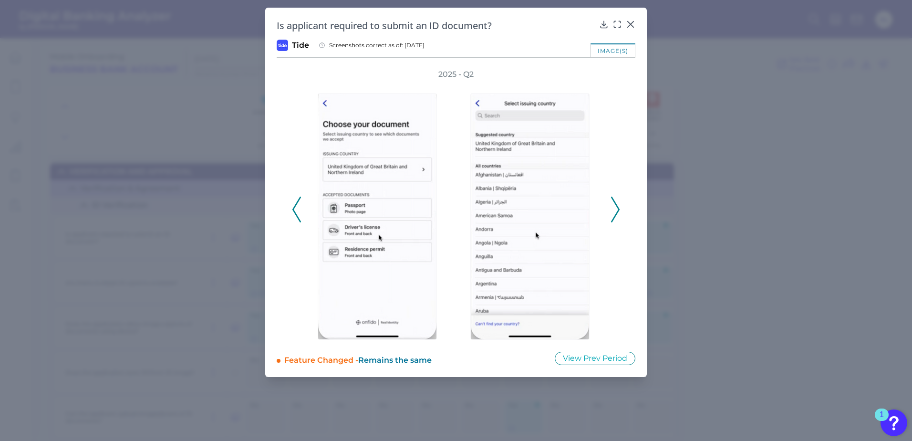
click at [615, 207] on icon at bounding box center [615, 209] width 9 height 26
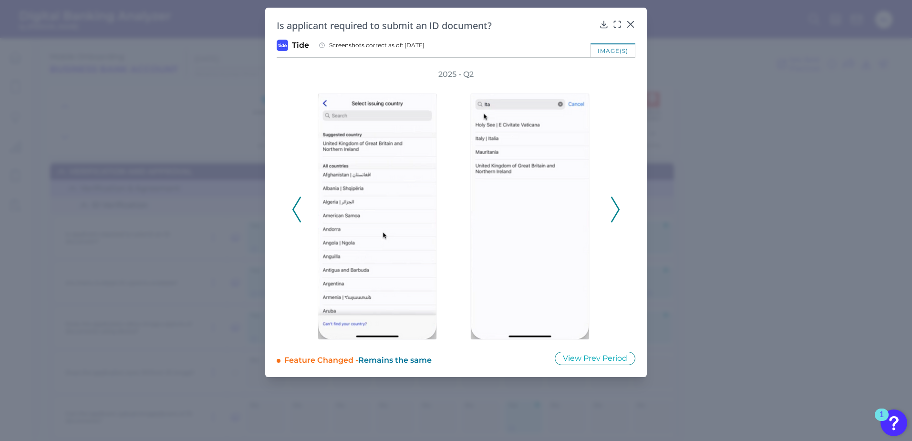
click at [615, 207] on icon at bounding box center [615, 209] width 9 height 26
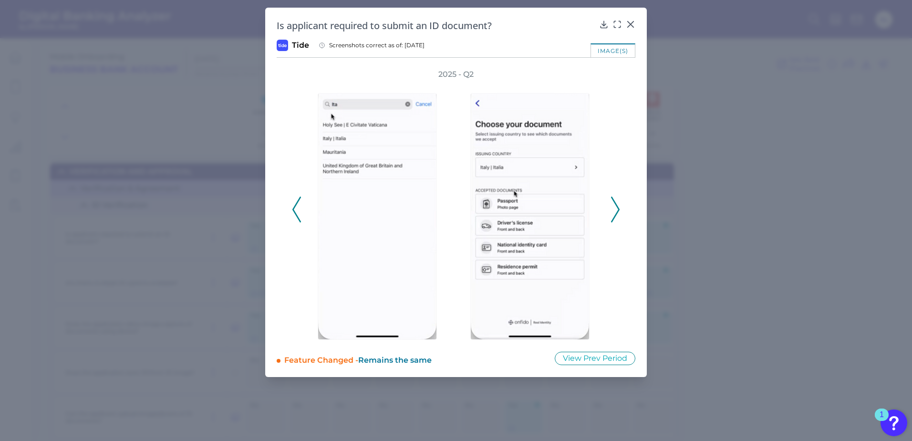
click at [615, 207] on icon at bounding box center [615, 209] width 9 height 26
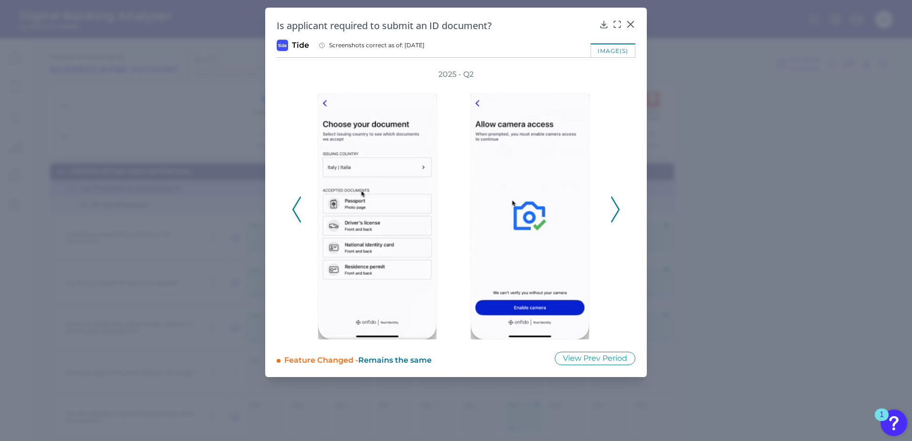
click at [615, 207] on icon at bounding box center [615, 209] width 9 height 26
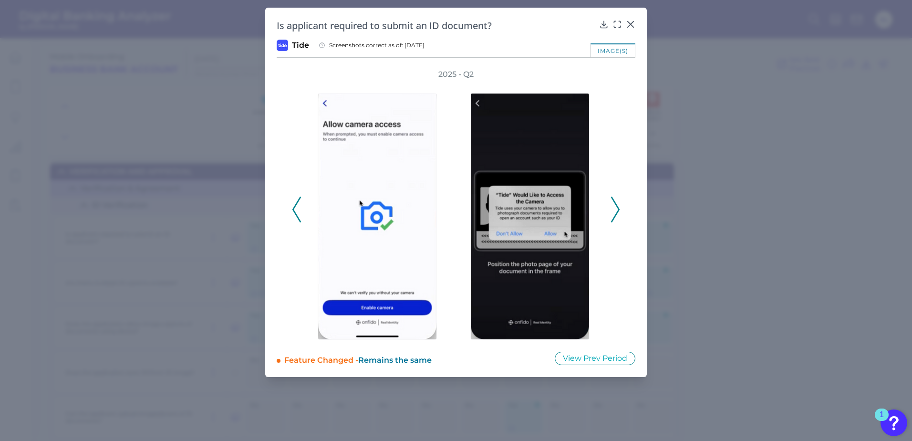
click at [617, 202] on icon at bounding box center [615, 209] width 9 height 26
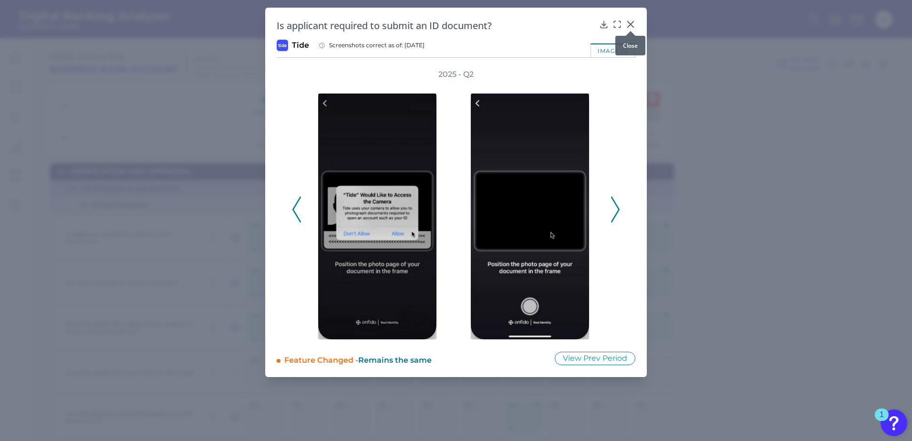
click at [627, 25] on icon at bounding box center [631, 25] width 10 height 10
